Goal: Communication & Community: Answer question/provide support

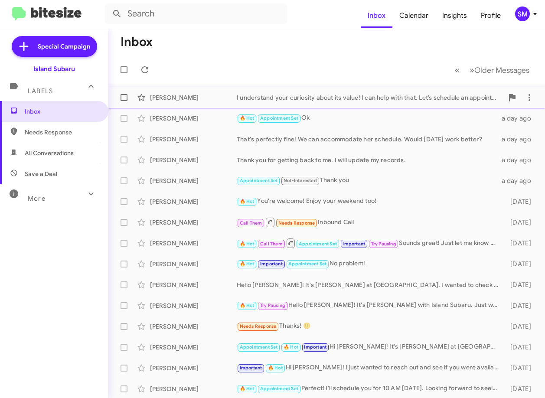
click at [215, 99] on div "[PERSON_NAME]" at bounding box center [193, 97] width 87 height 9
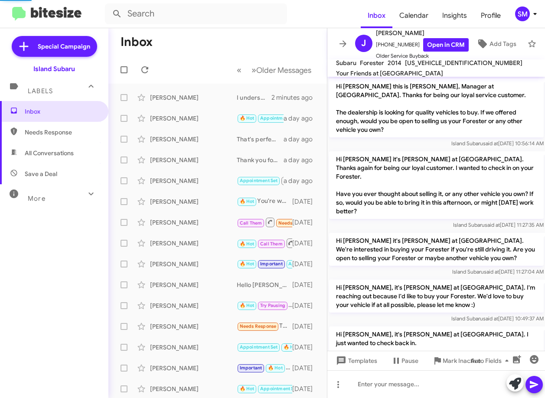
scroll to position [147, 0]
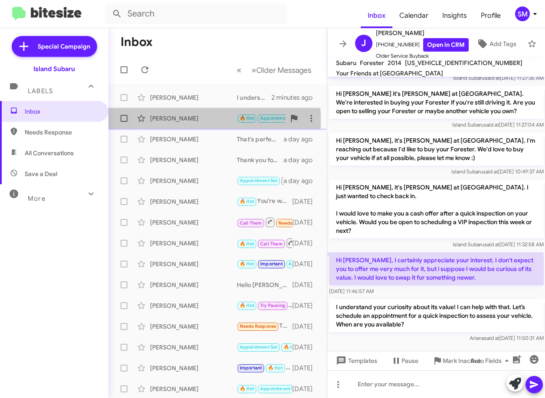
click at [171, 120] on div "[PERSON_NAME]" at bounding box center [193, 118] width 87 height 9
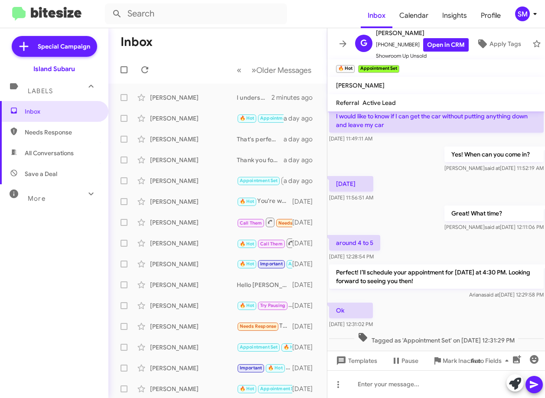
scroll to position [606, 0]
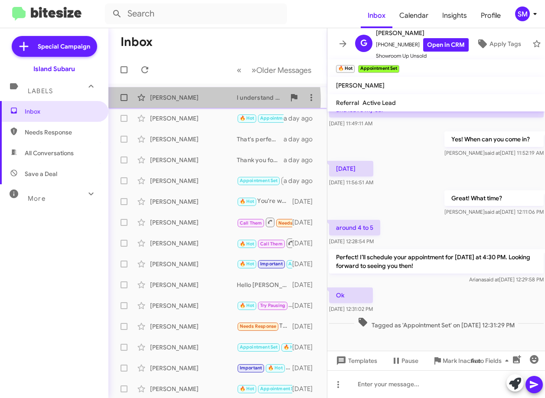
click at [212, 99] on div "[PERSON_NAME]" at bounding box center [193, 97] width 87 height 9
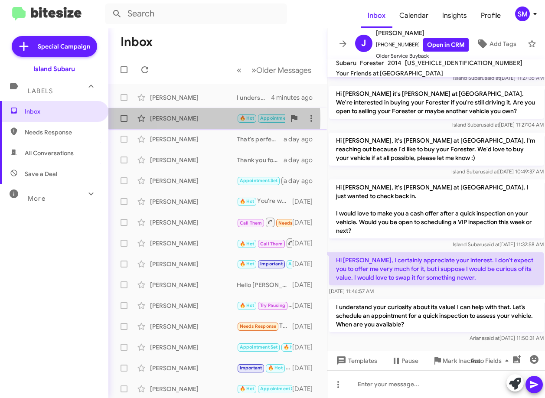
click at [183, 119] on div "[PERSON_NAME]" at bounding box center [193, 118] width 87 height 9
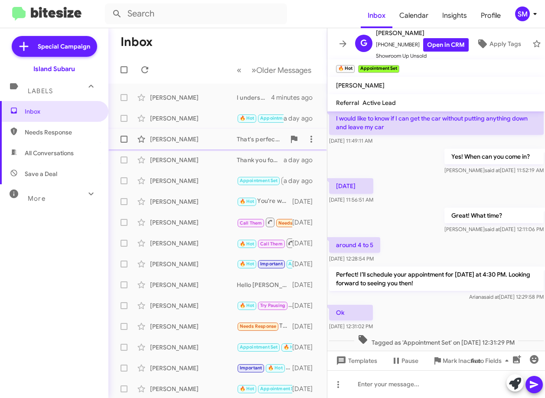
scroll to position [606, 0]
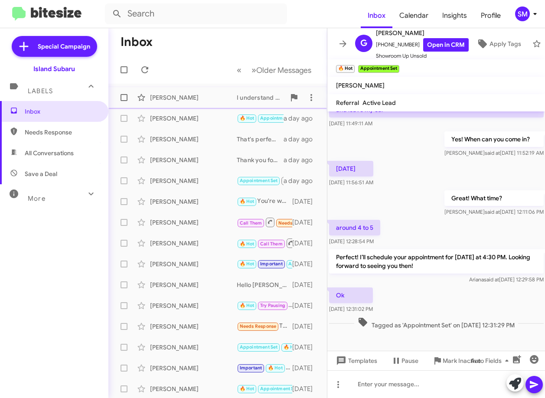
click at [177, 99] on div "[PERSON_NAME]" at bounding box center [193, 97] width 87 height 9
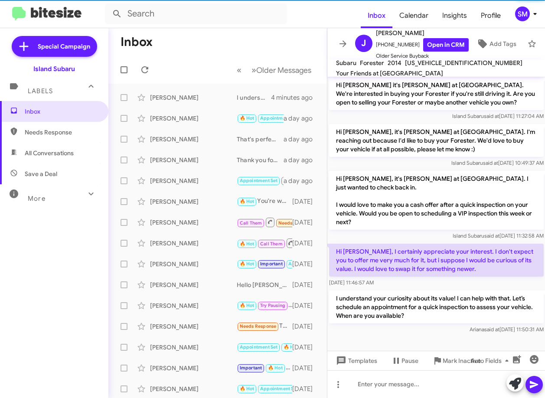
scroll to position [147, 0]
